Goal: Information Seeking & Learning: Learn about a topic

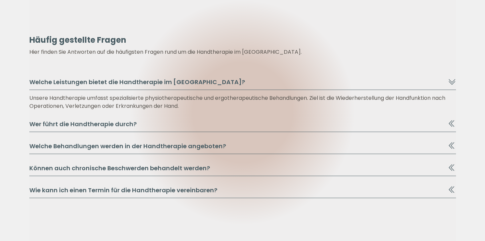
scroll to position [3242, 0]
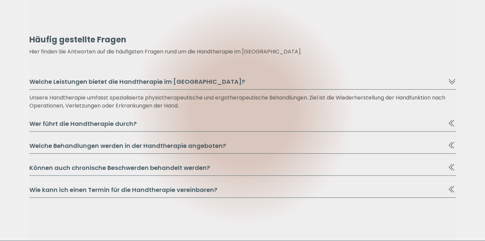
click at [149, 124] on button "Wer führt die Handtherapie durch?" at bounding box center [242, 125] width 427 height 13
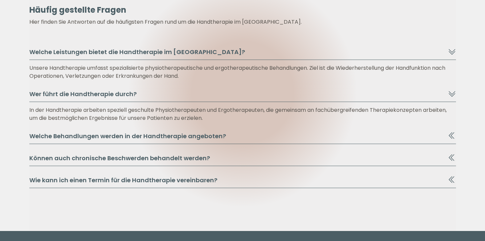
scroll to position [3277, 0]
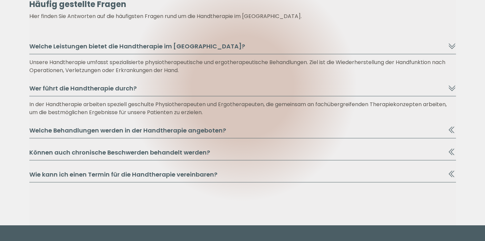
click at [192, 131] on button "Welche Behandlungen werden in der Handtherapie angeboten?" at bounding box center [242, 132] width 427 height 13
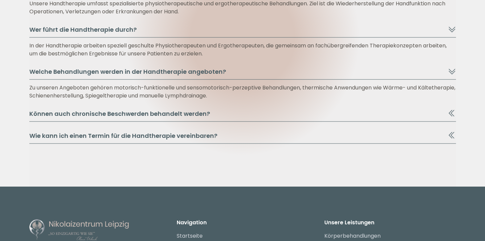
scroll to position [3337, 0]
click at [183, 118] on button "Können auch chronische Beschwerden behandelt werden?" at bounding box center [242, 115] width 427 height 13
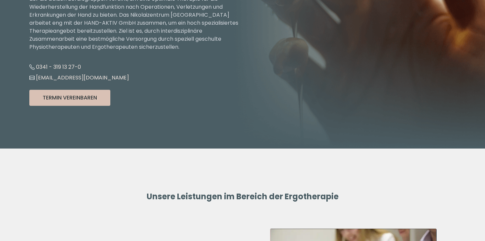
scroll to position [0, 0]
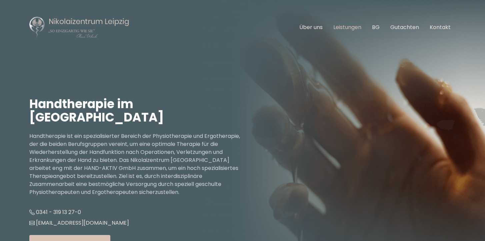
click at [351, 26] on link "Leistungen" at bounding box center [347, 27] width 28 height 8
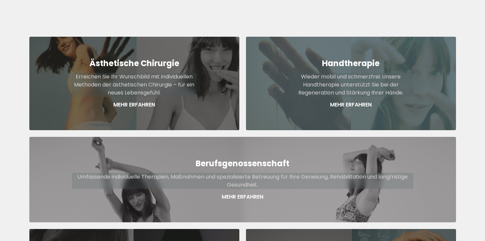
scroll to position [268, 0]
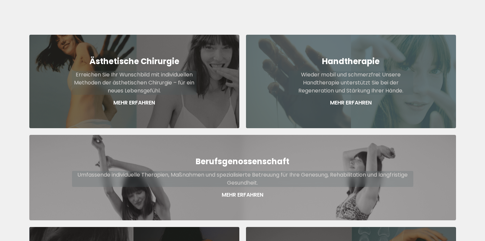
click at [334, 71] on p "Wieder mobil und schmerzfrei: Unsere Handtherapie unterstützt Sie bei der Regen…" at bounding box center [351, 83] width 125 height 24
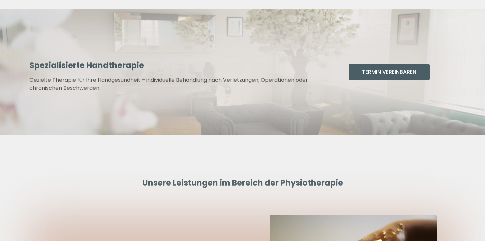
scroll to position [1332, 0]
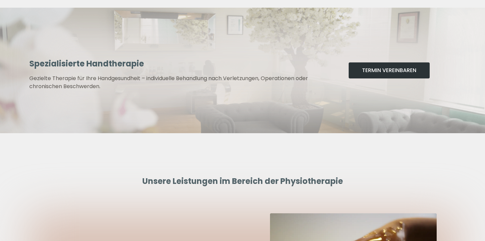
click at [384, 71] on button "Termin Vereinbaren" at bounding box center [389, 70] width 81 height 16
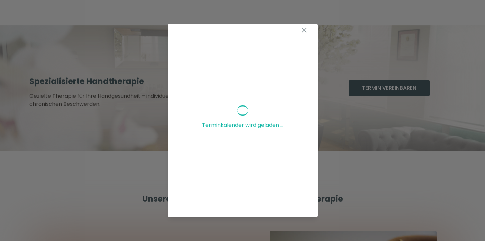
scroll to position [0, 0]
click at [300, 33] on icon at bounding box center [304, 33] width 8 height 8
